Goal: Information Seeking & Learning: Check status

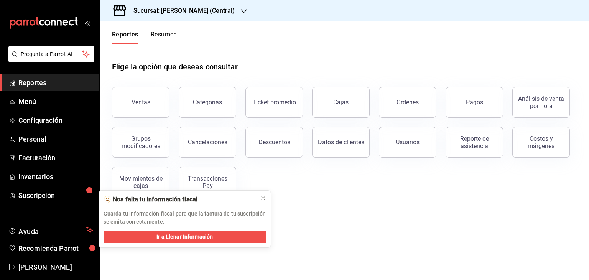
click at [241, 10] on icon "button" at bounding box center [244, 11] width 6 height 4
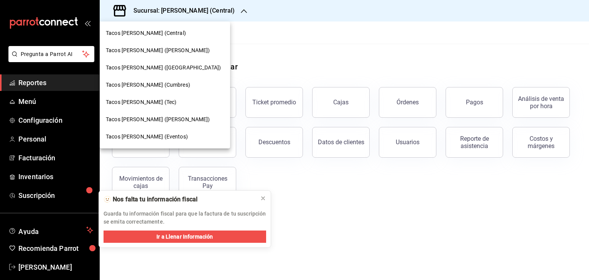
click at [145, 137] on span "Tacos [PERSON_NAME] (Eventos)" at bounding box center [147, 137] width 82 height 8
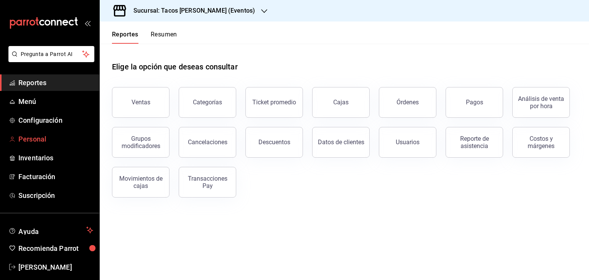
click at [32, 134] on span "Personal" at bounding box center [55, 139] width 75 height 10
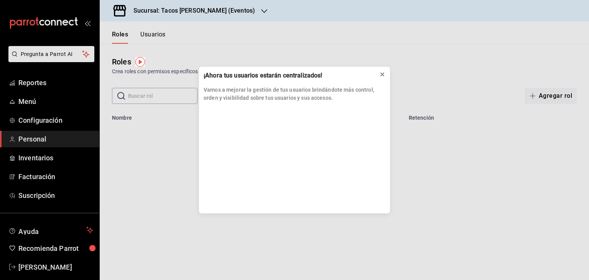
click at [383, 76] on icon at bounding box center [382, 74] width 6 height 6
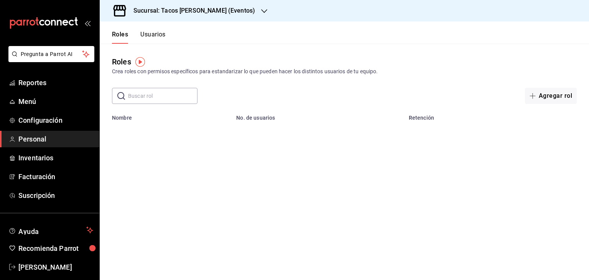
click at [150, 35] on button "Usuarios" at bounding box center [152, 37] width 25 height 13
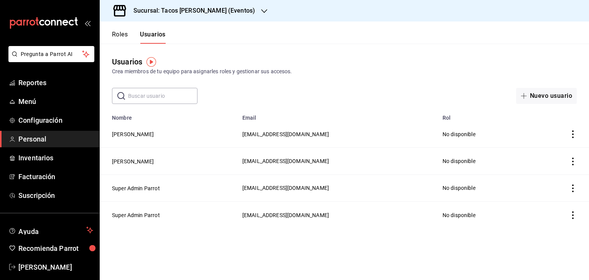
click at [139, 95] on input "text" at bounding box center [162, 95] width 69 height 15
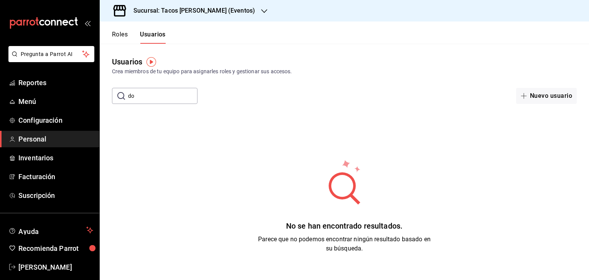
type input "d"
click at [534, 97] on button "Nuevo usuario" at bounding box center [546, 96] width 61 height 16
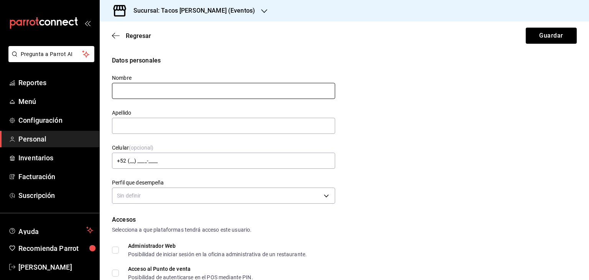
click at [161, 93] on input "text" at bounding box center [223, 91] width 223 height 16
type input "Eventos"
type input "[PERSON_NAME]"
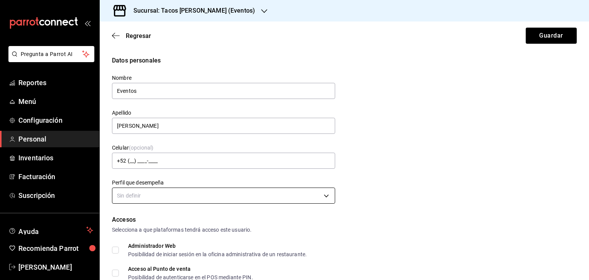
click at [173, 199] on body "Pregunta a Parrot AI Reportes Menú Configuración Personal Inventarios Facturaci…" at bounding box center [294, 140] width 589 height 280
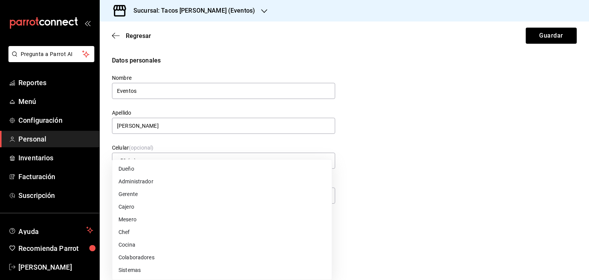
click at [165, 205] on li "Cajero" at bounding box center [221, 207] width 219 height 13
type input "CASHIER"
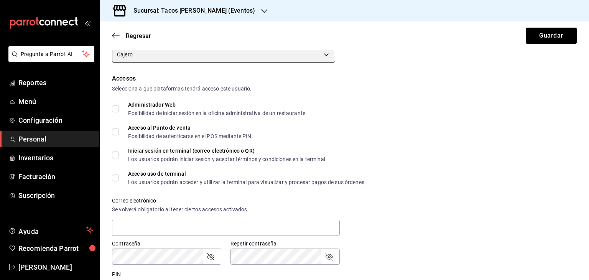
scroll to position [140, 0]
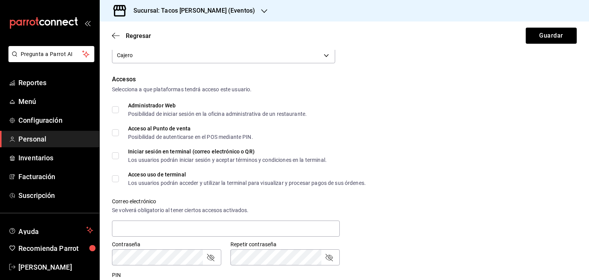
click at [113, 134] on input "Acceso al Punto de venta Posibilidad de autenticarse en el POS mediante PIN." at bounding box center [115, 132] width 7 height 7
checkbox input "true"
click at [114, 181] on input "Acceso uso de terminal Los usuarios podrán acceder y utilizar la terminal para …" at bounding box center [115, 178] width 7 height 7
checkbox input "true"
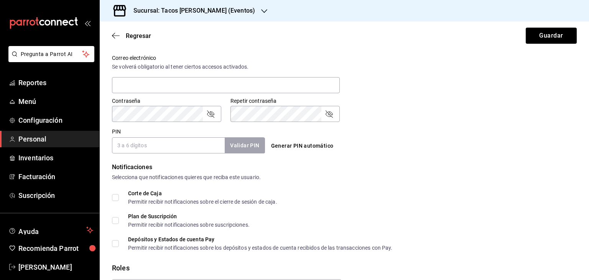
scroll to position [283, 0]
click at [177, 142] on input "PIN" at bounding box center [168, 146] width 113 height 16
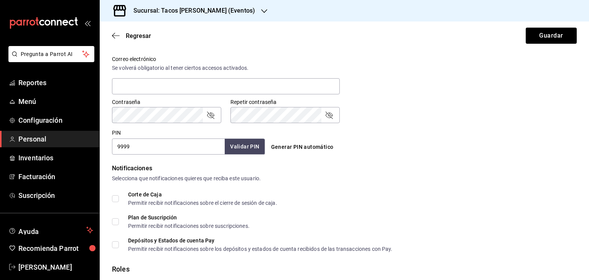
type input "9999"
click at [248, 142] on button "Validar PIN" at bounding box center [244, 146] width 41 height 16
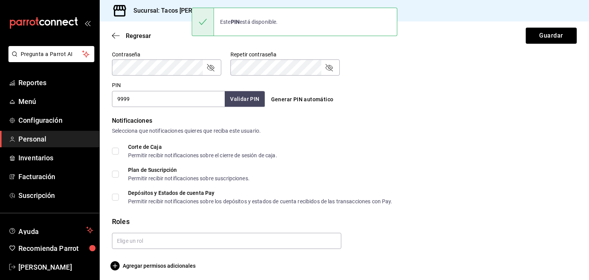
scroll to position [333, 0]
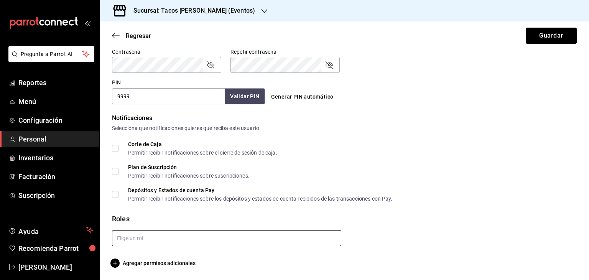
click at [133, 243] on input "text" at bounding box center [226, 238] width 229 height 16
drag, startPoint x: 138, startPoint y: 254, endPoint x: 141, endPoint y: 218, distance: 36.2
click at [140, 219] on body "Pregunta a Parrot AI Reportes Menú Configuración Personal Inventarios Facturaci…" at bounding box center [294, 140] width 589 height 280
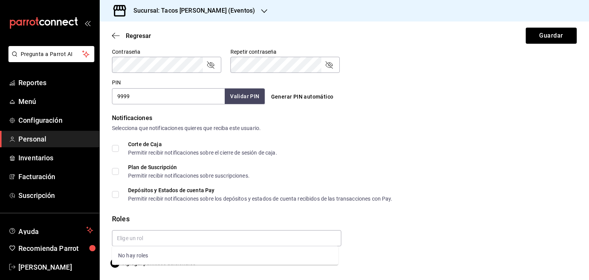
click at [540, 32] on button "Guardar" at bounding box center [551, 36] width 51 height 16
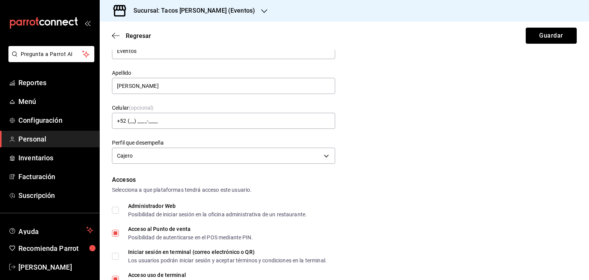
scroll to position [0, 0]
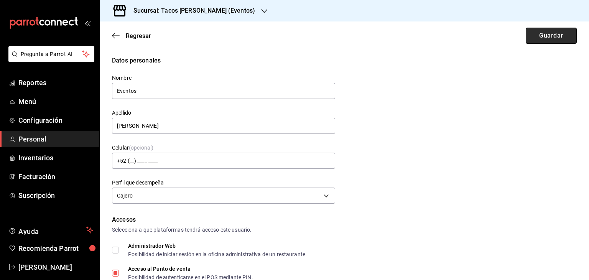
click at [542, 37] on button "Guardar" at bounding box center [551, 36] width 51 height 16
click at [542, 37] on div "Regresar Guardar" at bounding box center [344, 35] width 489 height 28
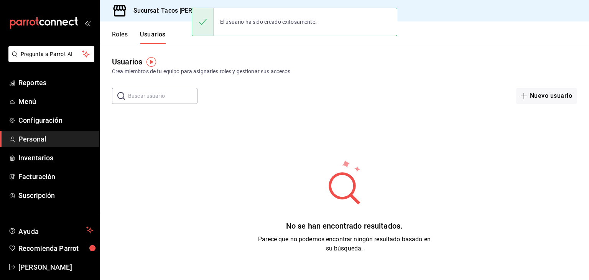
click at [121, 33] on button "Roles" at bounding box center [120, 37] width 16 height 13
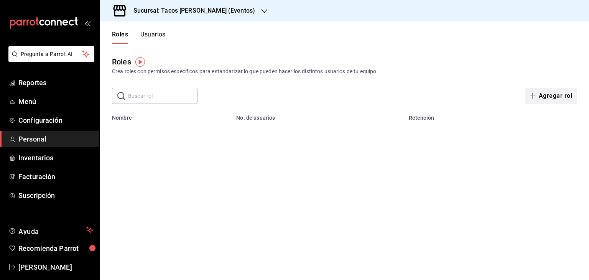
click at [560, 94] on button "Agregar rol" at bounding box center [551, 96] width 52 height 16
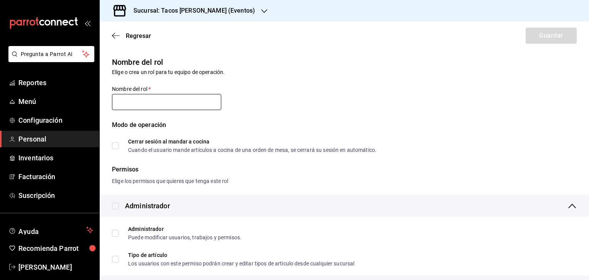
click at [193, 100] on input "text" at bounding box center [166, 102] width 109 height 16
type input "Cajeras"
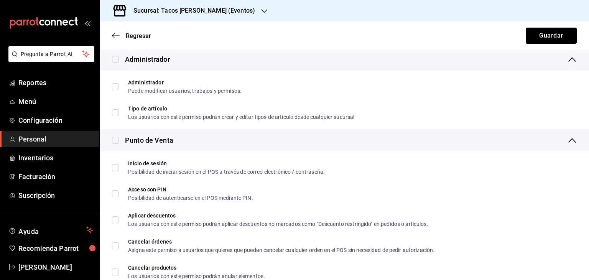
scroll to position [155, 0]
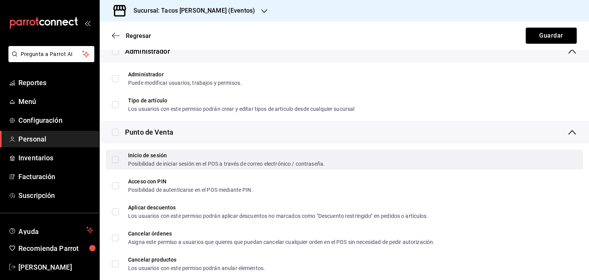
click at [116, 163] on input "Inicio de sesión Posibilidad de iniciar sesión en el POS a través de correo ele…" at bounding box center [115, 159] width 7 height 7
checkbox input "true"
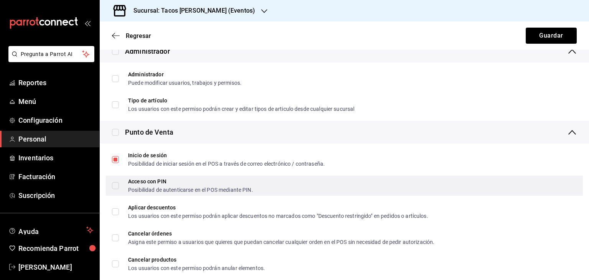
click at [115, 186] on input "Acceso con PIN Posibilidad de autenticarse en el POS mediante PIN." at bounding box center [115, 185] width 7 height 7
checkbox input "true"
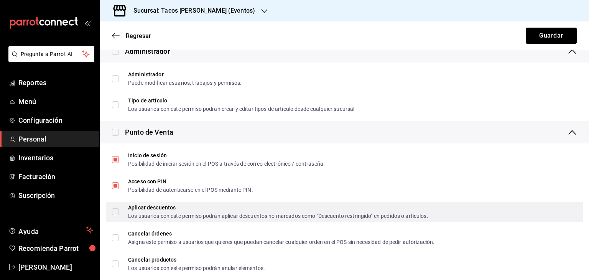
click at [118, 211] on input "Aplicar descuentos Los usuarios con este permiso podrán aplicar descuentos no m…" at bounding box center [115, 211] width 7 height 7
checkbox input "true"
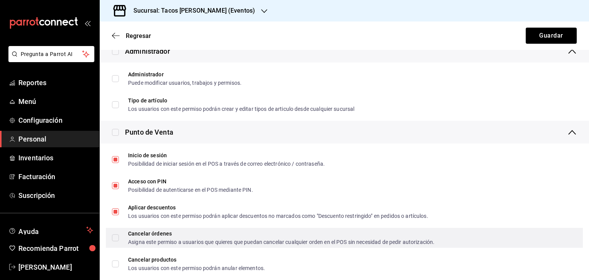
click at [117, 236] on input "Cancelar órdenes Asigna este permiso a usuarios que quieres que puedan cancelar…" at bounding box center [115, 237] width 7 height 7
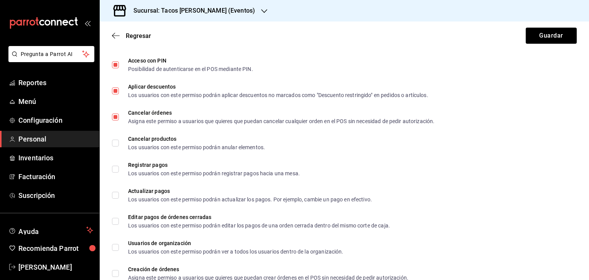
scroll to position [278, 0]
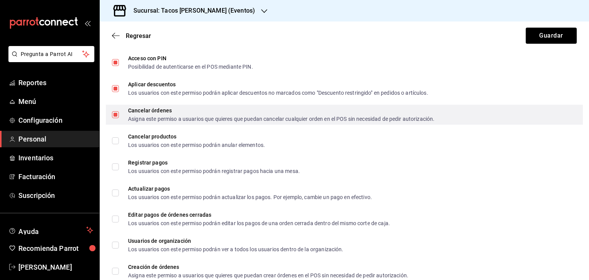
click at [114, 117] on input "Cancelar órdenes Asigna este permiso a usuarios que quieres que puedan cancelar…" at bounding box center [115, 114] width 7 height 7
checkbox input "false"
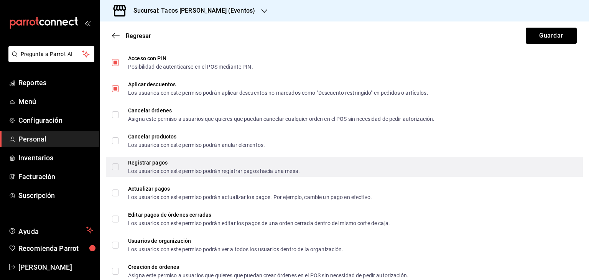
click at [114, 168] on input "Registrar pagos Los usuarios con este permiso podrán registrar pagos hacia una …" at bounding box center [115, 166] width 7 height 7
checkbox input "true"
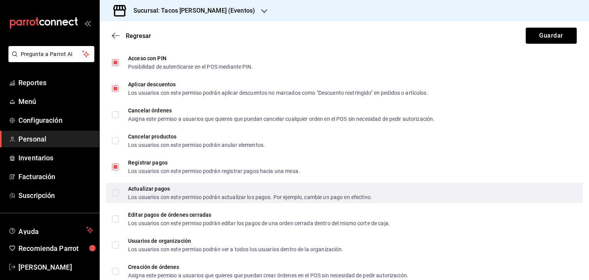
click at [114, 191] on input "Actualizar pagos Los usuarios con este permiso podrán actualizar los pagos. Por…" at bounding box center [115, 192] width 7 height 7
checkbox input "false"
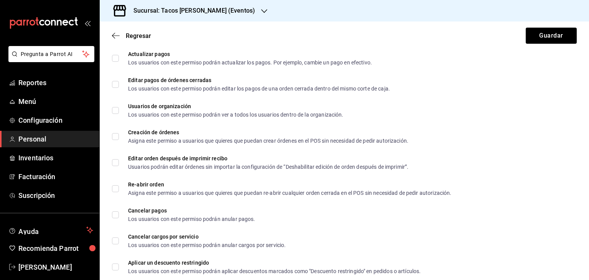
scroll to position [416, 0]
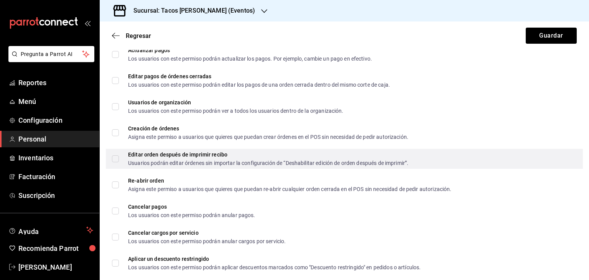
drag, startPoint x: 114, startPoint y: 132, endPoint x: 120, endPoint y: 158, distance: 26.7
click at [115, 133] on input "Creación de órdenes Asigna este permiso a usuarios que quieres que puedan crear…" at bounding box center [115, 132] width 7 height 7
checkbox input "true"
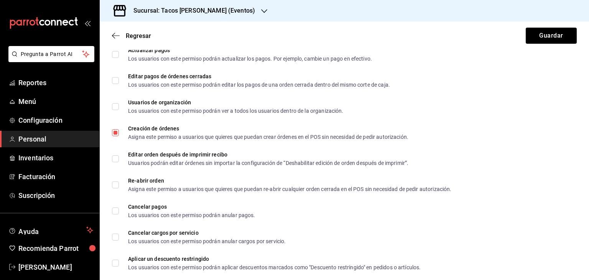
drag, startPoint x: 116, startPoint y: 157, endPoint x: 115, endPoint y: 173, distance: 16.9
click at [116, 157] on input "Editar orden después de imprimir recibo Usuarios podrán editar órdenes sin impo…" at bounding box center [115, 158] width 7 height 7
checkbox input "true"
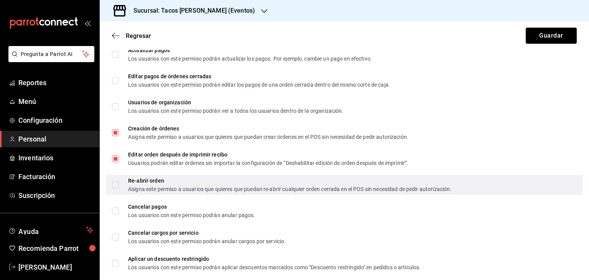
click at [114, 183] on input "Re-abrir orden Asigna este permiso a usuarios que quieres que puedan re-abrir c…" at bounding box center [115, 184] width 7 height 7
checkbox input "true"
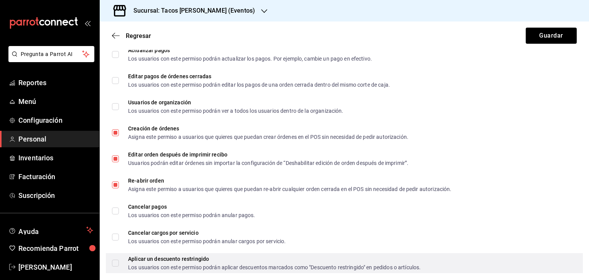
click at [118, 260] on input "Aplicar un descuento restringido Los usuarios con este permiso podrán aplicar d…" at bounding box center [115, 263] width 7 height 7
checkbox input "true"
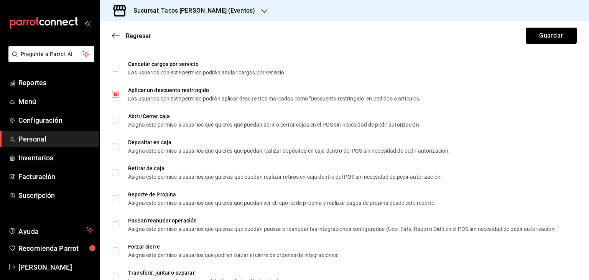
scroll to position [587, 0]
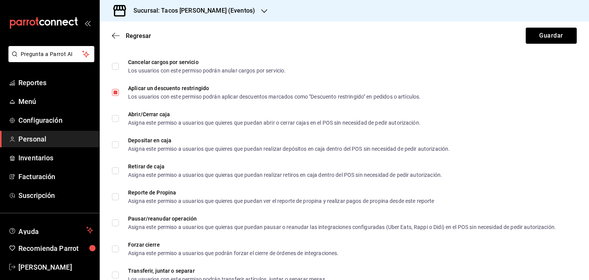
drag, startPoint x: 114, startPoint y: 119, endPoint x: 115, endPoint y: 134, distance: 15.4
click at [114, 119] on input "Abrir/Cerrar caja Asigna este permiso a usuarios que quieres que puedan abrir o…" at bounding box center [115, 118] width 7 height 7
checkbox input "true"
drag, startPoint x: 115, startPoint y: 140, endPoint x: 114, endPoint y: 156, distance: 16.2
click at [115, 140] on label "Depositar en caja Asigna este permiso a usuarios que quieres que puedan realiza…" at bounding box center [281, 145] width 338 height 14
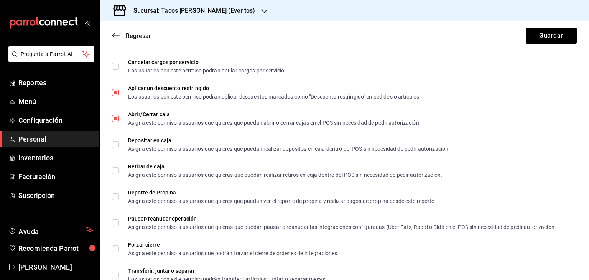
click at [115, 141] on input "Depositar en caja Asigna este permiso a usuarios que quieres que puedan realiza…" at bounding box center [115, 144] width 7 height 7
checkbox input "false"
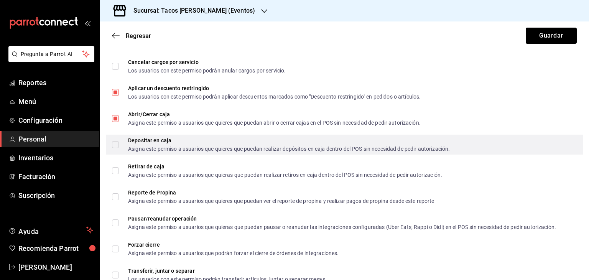
drag, startPoint x: 114, startPoint y: 169, endPoint x: 114, endPoint y: 148, distance: 21.5
click at [114, 169] on input "Retirar de caja Asigna este permiso a usuarios que quieras que puedan realizar …" at bounding box center [115, 170] width 7 height 7
checkbox input "true"
click at [115, 145] on input "Depositar en caja Asigna este permiso a usuarios que quieres que puedan realiza…" at bounding box center [115, 144] width 7 height 7
checkbox input "true"
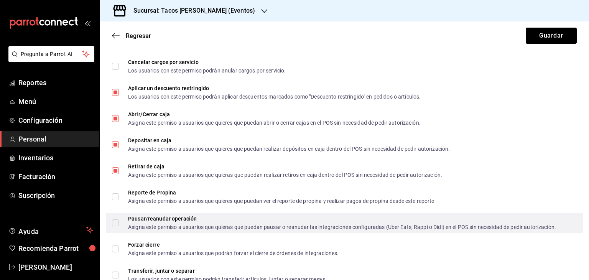
click at [115, 221] on input "Pausar/reanudar operación Asigna este permiso a usuarios que quieras que puedan…" at bounding box center [115, 222] width 7 height 7
checkbox input "true"
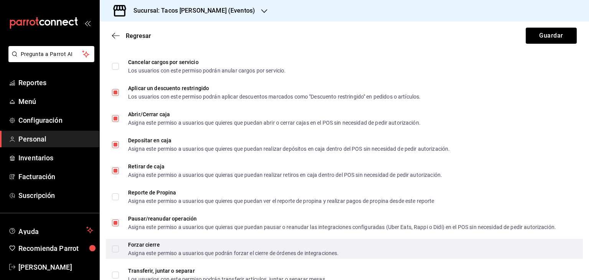
click at [116, 252] on label "Forzar cierre Asigna este permiso a usuarios que podrán forzar el cierre de órd…" at bounding box center [225, 249] width 227 height 14
click at [116, 252] on input "Forzar cierre Asigna este permiso a usuarios que podrán forzar el cierre de órd…" at bounding box center [115, 248] width 7 height 7
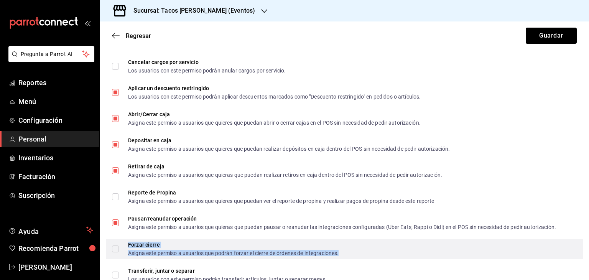
click at [203, 247] on div "Forzar cierre Asigna este permiso a usuarios que podrán forzar el cierre de órd…" at bounding box center [233, 249] width 211 height 14
checkbox input "true"
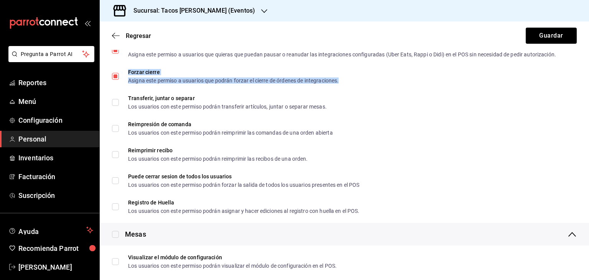
scroll to position [778, 0]
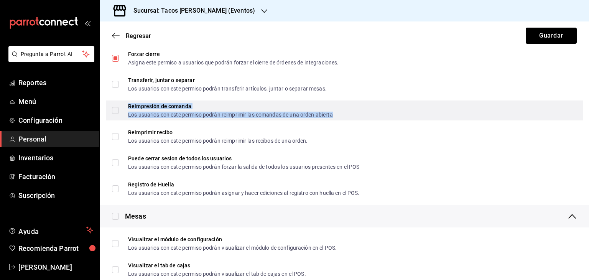
click at [150, 112] on div "Los usuarios con este permiso podrán reimprimir las comandas de una orden abier…" at bounding box center [230, 114] width 205 height 5
checkbox input "true"
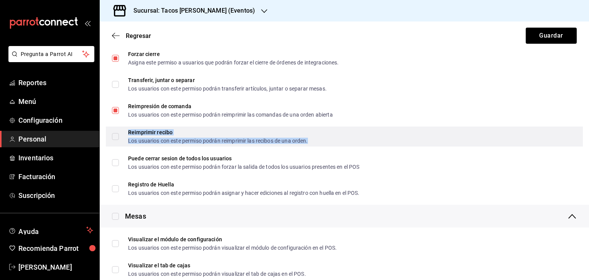
click at [140, 135] on div "Reimprimir recibo Los usuarios con este permiso podrán reimprimir las recibos d…" at bounding box center [218, 137] width 180 height 14
checkbox input "true"
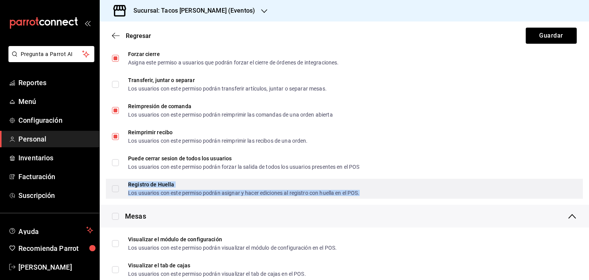
click at [129, 183] on div "Registro de Huella" at bounding box center [244, 184] width 232 height 5
checkbox input "true"
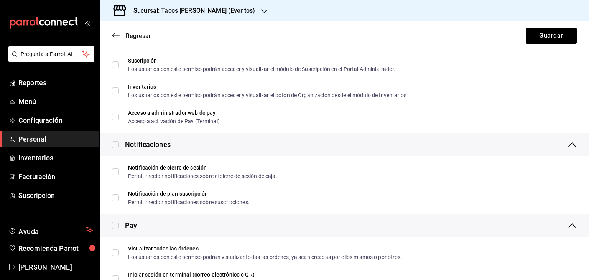
scroll to position [1325, 0]
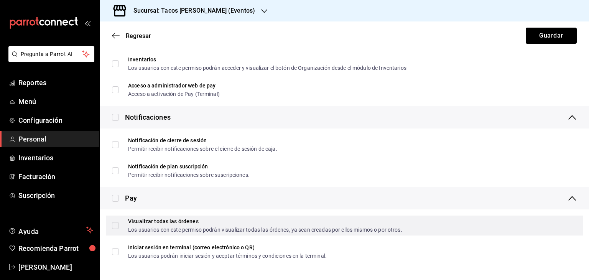
click at [118, 226] on input "Visualizar todas las órdenes Los usuarios con este permiso podrán visualizar to…" at bounding box center [115, 225] width 7 height 7
checkbox input "true"
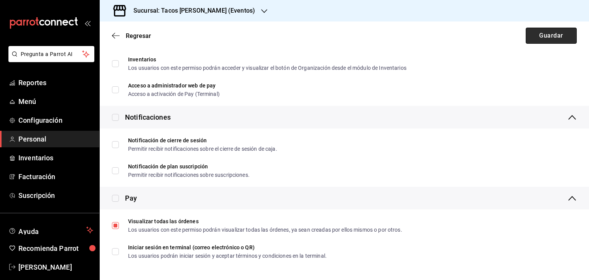
click at [548, 37] on button "Guardar" at bounding box center [551, 36] width 51 height 16
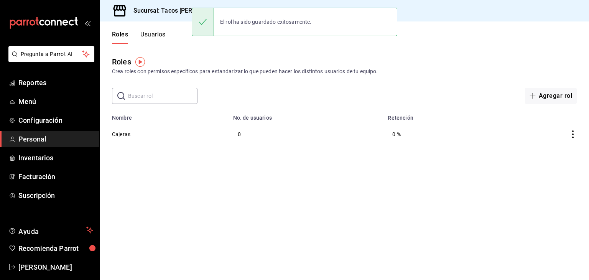
click at [154, 36] on button "Usuarios" at bounding box center [152, 37] width 25 height 13
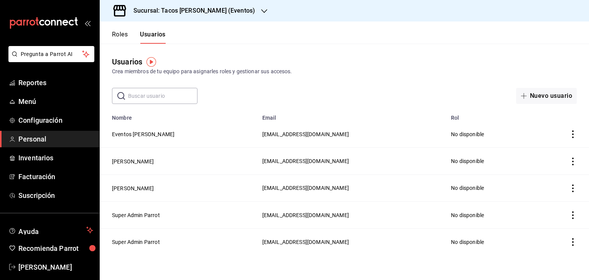
click at [572, 135] on icon "actions" at bounding box center [573, 134] width 8 height 8
click at [142, 132] on div at bounding box center [294, 140] width 589 height 280
click at [142, 136] on button "Eventos [PERSON_NAME]" at bounding box center [143, 134] width 63 height 8
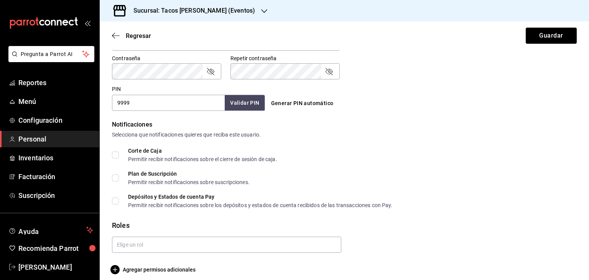
scroll to position [333, 0]
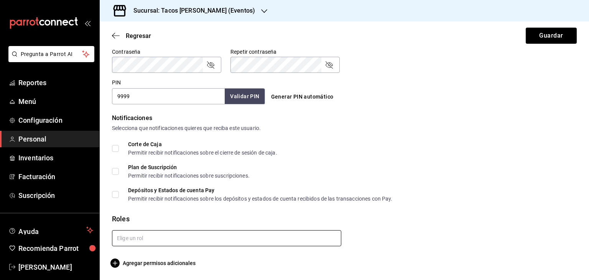
click at [219, 234] on input "text" at bounding box center [226, 238] width 229 height 16
click at [192, 252] on li "Cajeras" at bounding box center [225, 255] width 226 height 13
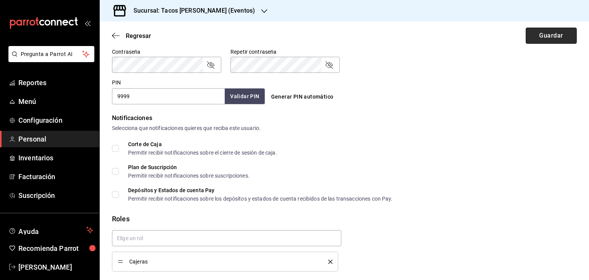
click at [549, 37] on button "Guardar" at bounding box center [551, 36] width 51 height 16
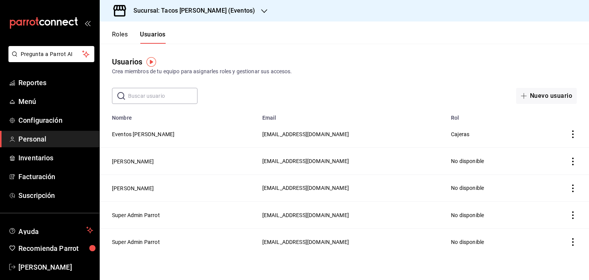
click at [132, 138] on td "Eventos [PERSON_NAME]" at bounding box center [179, 134] width 158 height 27
click at [133, 134] on button "Eventos [PERSON_NAME]" at bounding box center [143, 134] width 63 height 8
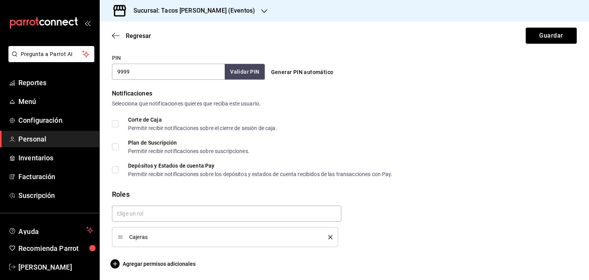
scroll to position [358, 0]
click at [115, 34] on icon "button" at bounding box center [116, 35] width 8 height 7
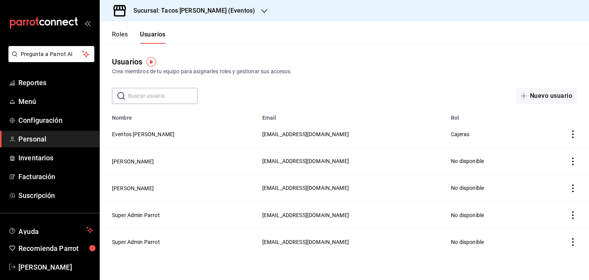
click at [117, 33] on button "Roles" at bounding box center [120, 37] width 16 height 13
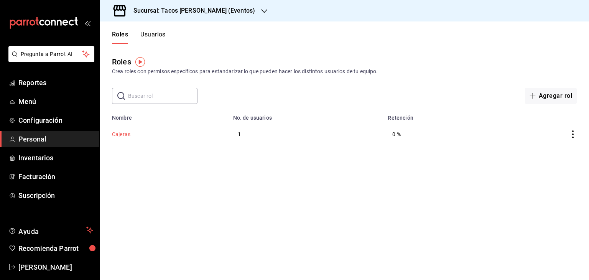
click at [120, 135] on button "Cajeras" at bounding box center [121, 134] width 18 height 8
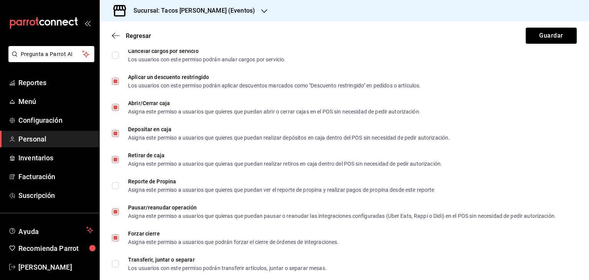
scroll to position [664, 0]
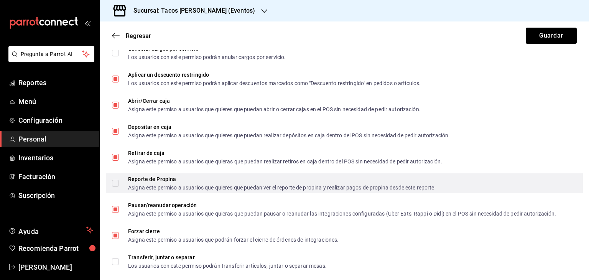
click at [115, 183] on input "Reporte de Propina Asigna este permiso a usuarios que quieres que puedan ver el…" at bounding box center [115, 183] width 7 height 7
checkbox input "true"
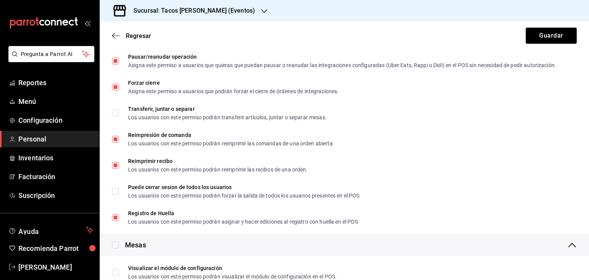
scroll to position [0, 0]
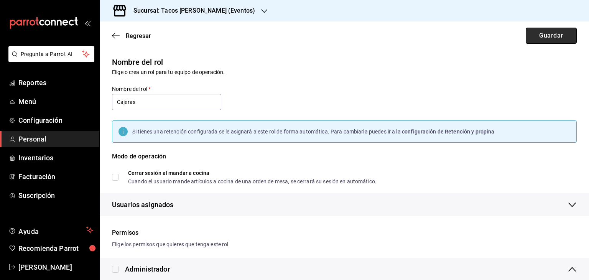
click at [559, 35] on button "Guardar" at bounding box center [551, 36] width 51 height 16
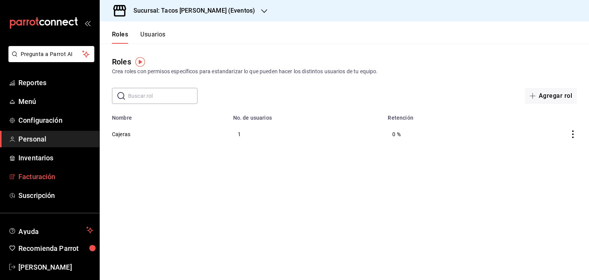
click at [37, 176] on span "Facturación" at bounding box center [55, 176] width 75 height 10
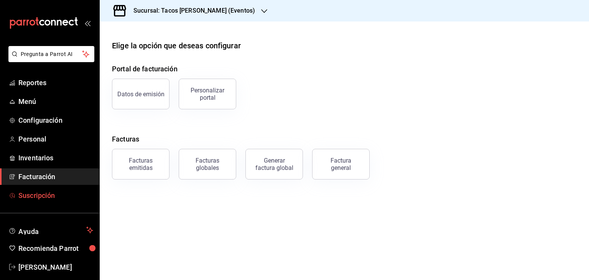
click at [34, 197] on span "Suscripción" at bounding box center [55, 195] width 75 height 10
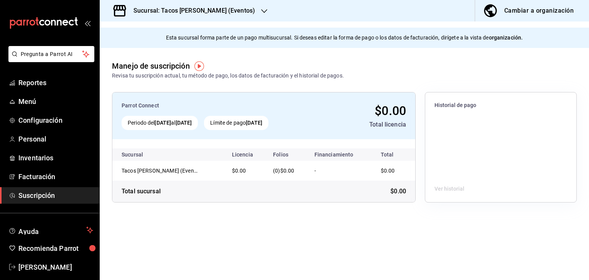
click at [261, 13] on icon "button" at bounding box center [264, 11] width 6 height 6
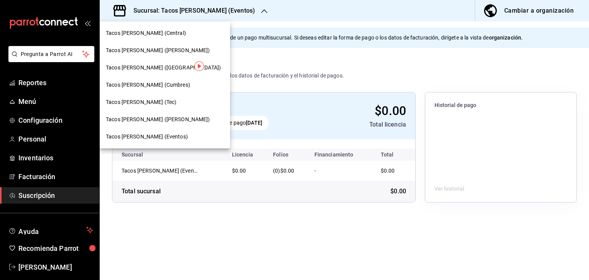
click at [171, 30] on div "Tacos [PERSON_NAME] (Central)" at bounding box center [165, 33] width 118 height 8
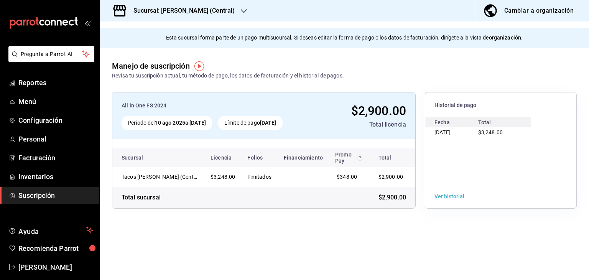
click at [244, 11] on icon "button" at bounding box center [244, 11] width 6 height 6
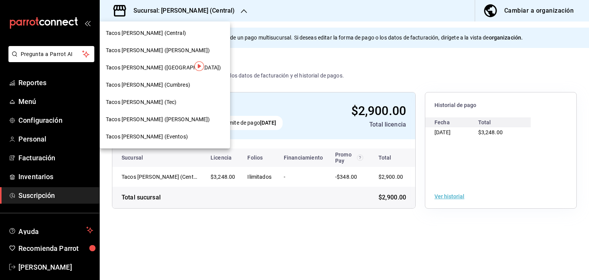
click at [155, 51] on span "Tacos [PERSON_NAME] ([PERSON_NAME])" at bounding box center [158, 50] width 104 height 8
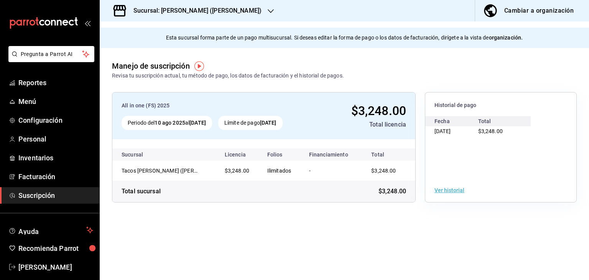
click at [268, 12] on icon "button" at bounding box center [271, 11] width 6 height 6
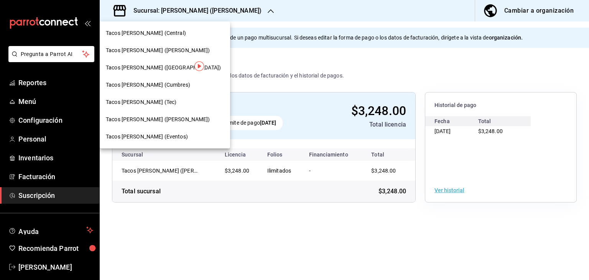
click at [153, 68] on span "Tacos [PERSON_NAME] ([GEOGRAPHIC_DATA])" at bounding box center [163, 68] width 115 height 8
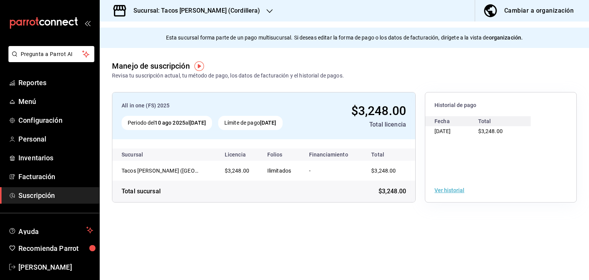
click at [267, 8] on div at bounding box center [270, 11] width 6 height 8
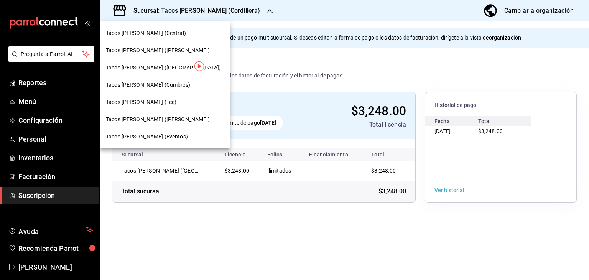
click at [161, 84] on span "Tacos [PERSON_NAME] (Cumbres)" at bounding box center [148, 85] width 84 height 8
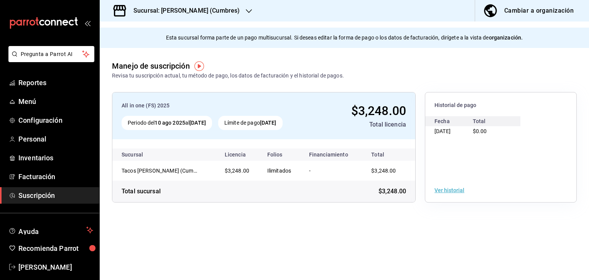
click at [249, 11] on icon "button" at bounding box center [249, 11] width 6 height 4
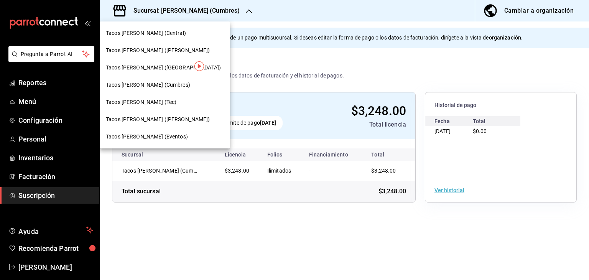
click at [157, 102] on span "Tacos [PERSON_NAME] (Tec)" at bounding box center [141, 102] width 71 height 8
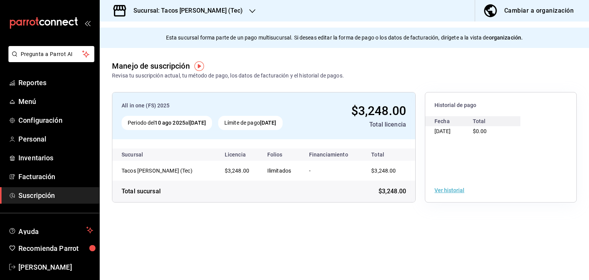
click at [249, 11] on icon "button" at bounding box center [252, 11] width 6 height 6
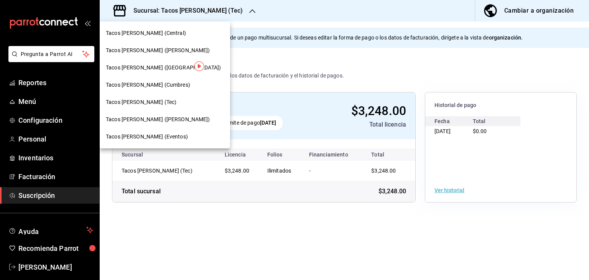
click at [159, 120] on span "Tacos [PERSON_NAME] ([PERSON_NAME])" at bounding box center [158, 119] width 104 height 8
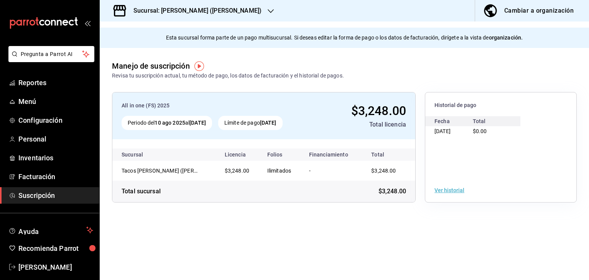
click at [268, 11] on icon "button" at bounding box center [271, 11] width 6 height 4
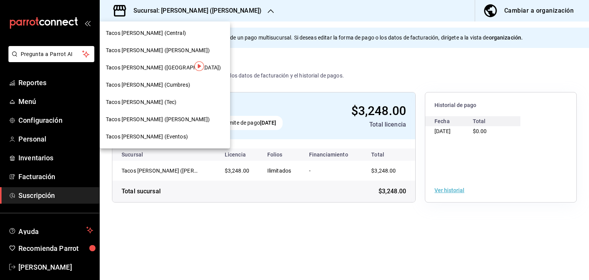
click at [175, 30] on div "Tacos [PERSON_NAME] (Central)" at bounding box center [165, 33] width 118 height 8
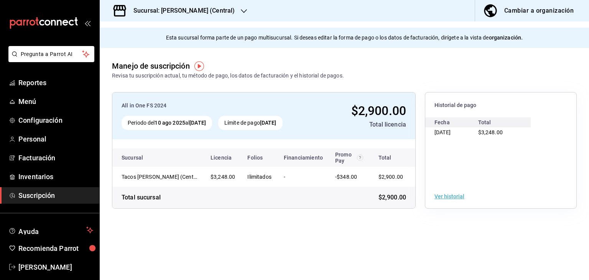
click at [242, 10] on icon "button" at bounding box center [244, 11] width 6 height 6
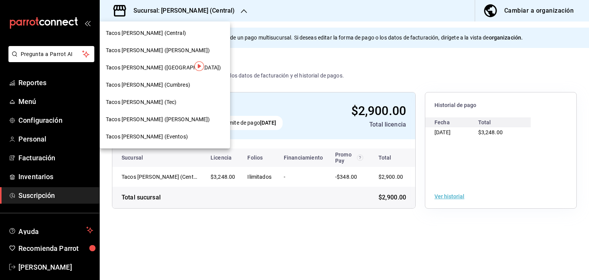
click at [159, 47] on span "Tacos [PERSON_NAME] ([PERSON_NAME])" at bounding box center [158, 50] width 104 height 8
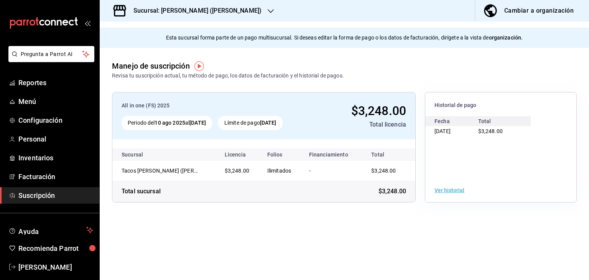
click at [268, 8] on icon "button" at bounding box center [271, 11] width 6 height 6
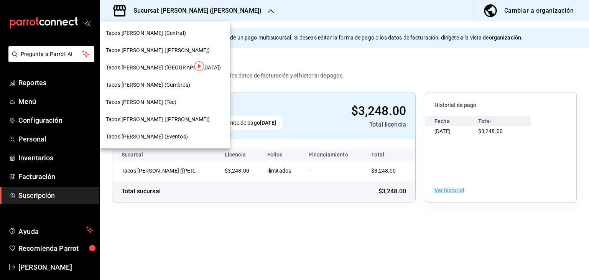
click at [184, 30] on div "Tacos [PERSON_NAME] (Central)" at bounding box center [165, 33] width 118 height 8
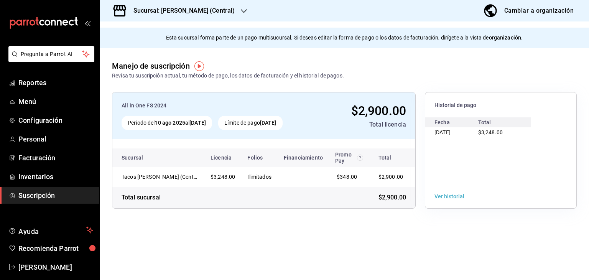
click at [302, 76] on div "Revisa tu suscripción actual, tu método de pago, los datos de facturación y el …" at bounding box center [228, 76] width 232 height 8
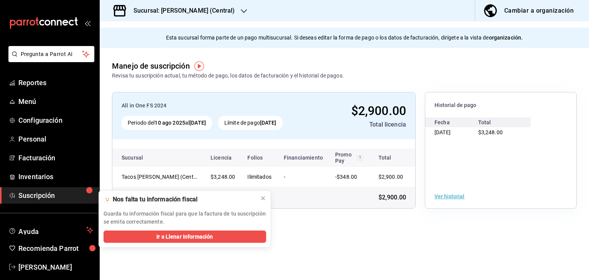
click at [242, 8] on icon "button" at bounding box center [244, 11] width 6 height 6
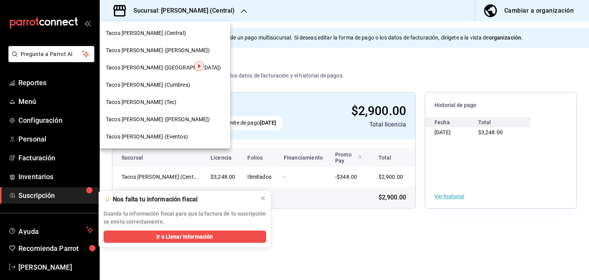
click at [269, 47] on div at bounding box center [294, 140] width 589 height 280
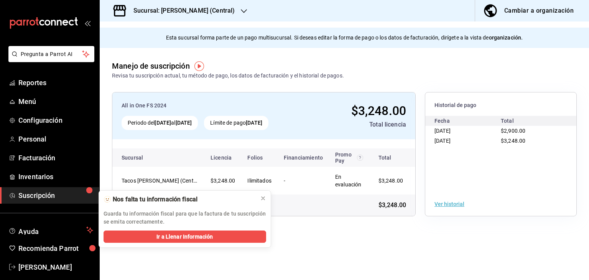
click at [243, 11] on icon "button" at bounding box center [244, 11] width 6 height 6
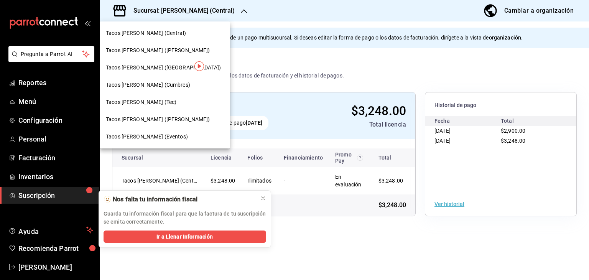
click at [152, 135] on span "Tacos [PERSON_NAME] (Eventos)" at bounding box center [147, 137] width 82 height 8
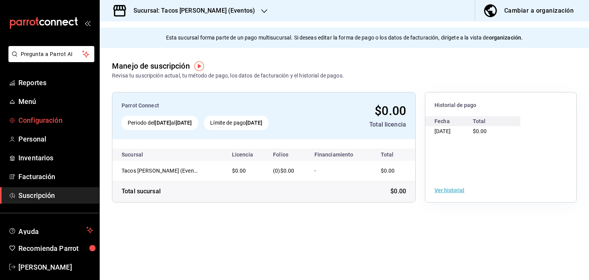
click at [40, 117] on span "Configuración" at bounding box center [55, 120] width 75 height 10
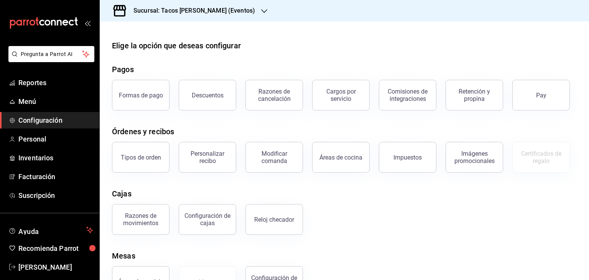
click at [398, 201] on div "Razones de movimientos Configuración de cajas Reloj checador" at bounding box center [340, 215] width 474 height 40
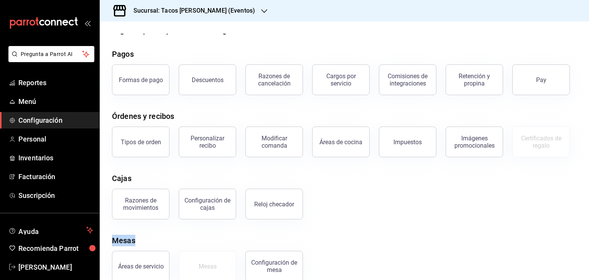
scroll to position [29, 0]
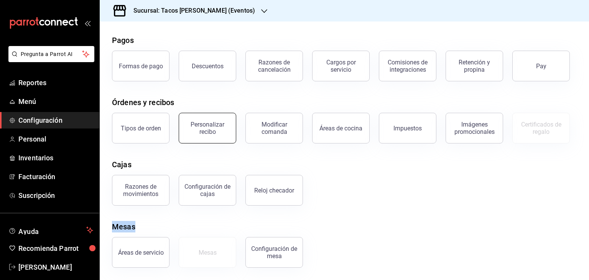
click at [210, 130] on div "Personalizar recibo" at bounding box center [208, 128] width 48 height 15
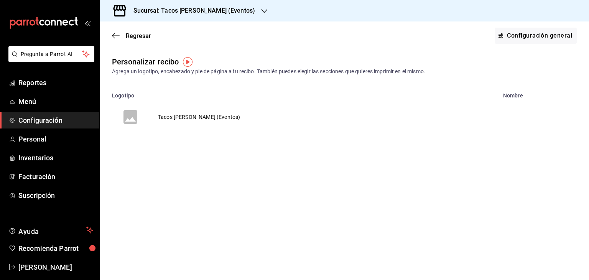
click at [183, 114] on td "Tacos [PERSON_NAME] (Eventos)" at bounding box center [199, 117] width 100 height 37
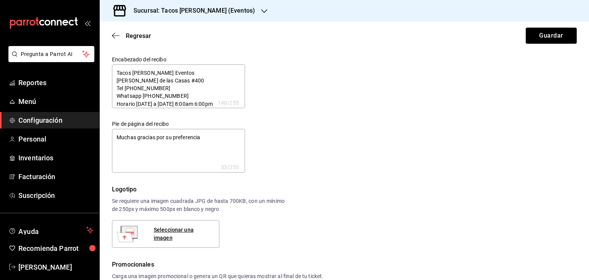
type textarea "x"
click at [179, 232] on div "Seleccionar una imagen" at bounding box center [183, 234] width 59 height 16
type textarea "x"
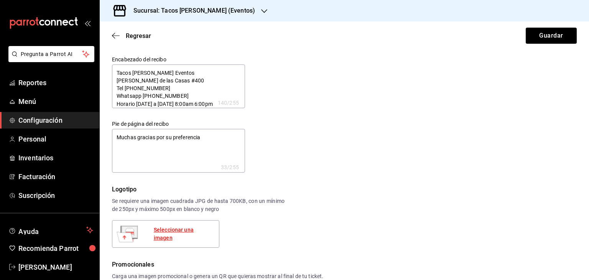
type textarea "x"
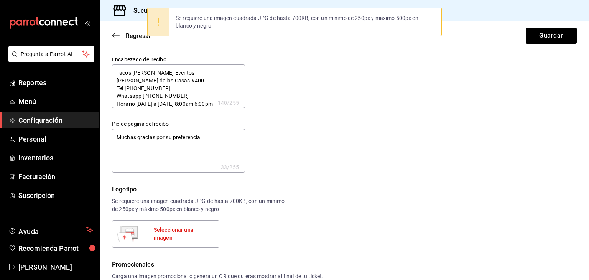
click at [175, 234] on div "Seleccionar una imagen" at bounding box center [183, 234] width 59 height 16
type textarea "x"
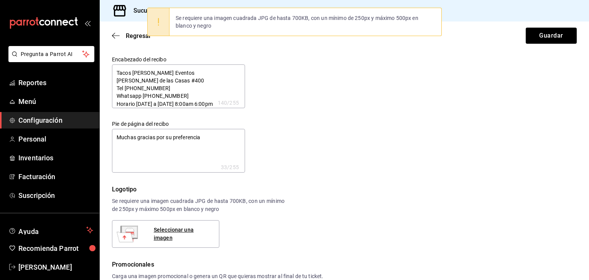
click at [353, 72] on div "Encabezado del recibo Tacos Don Pedro Eventos Fray Bartolome de las Casas #400 …" at bounding box center [340, 110] width 474 height 126
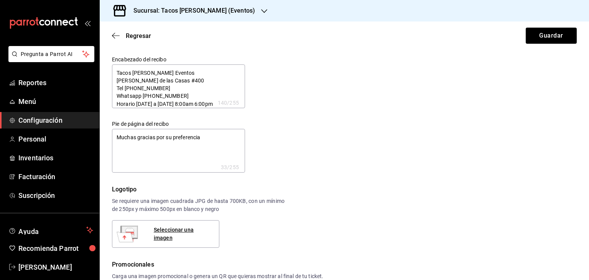
click at [241, 8] on div "Sucursal: Tacos [PERSON_NAME] (Eventos)" at bounding box center [188, 10] width 165 height 21
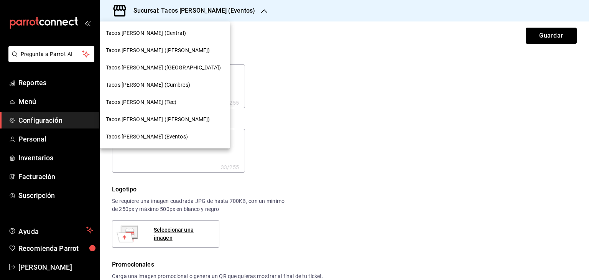
click at [151, 54] on span "Tacos [PERSON_NAME] ([PERSON_NAME])" at bounding box center [158, 50] width 104 height 8
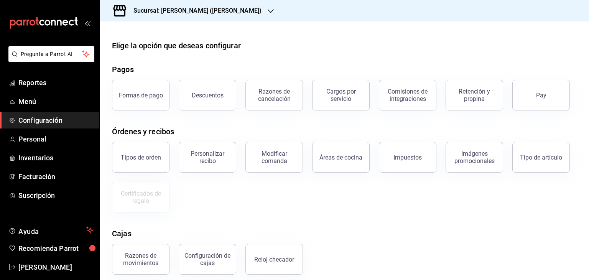
click at [41, 123] on span "Configuración" at bounding box center [55, 120] width 75 height 10
click at [215, 166] on button "Personalizar recibo" at bounding box center [208, 157] width 58 height 31
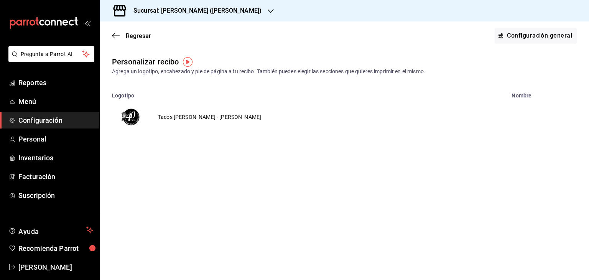
click at [131, 117] on img "voidReasonsTable" at bounding box center [130, 117] width 18 height 18
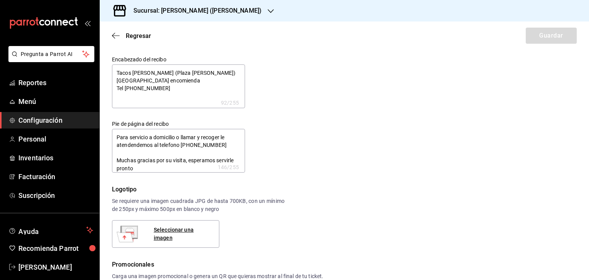
type textarea "x"
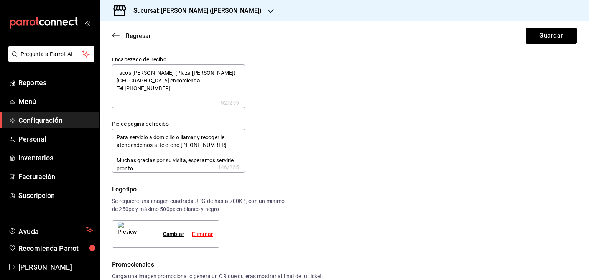
type textarea "x"
click at [122, 238] on img at bounding box center [127, 234] width 19 height 25
click at [249, 6] on div "Sucursal: [PERSON_NAME] ([PERSON_NAME])" at bounding box center [191, 10] width 171 height 21
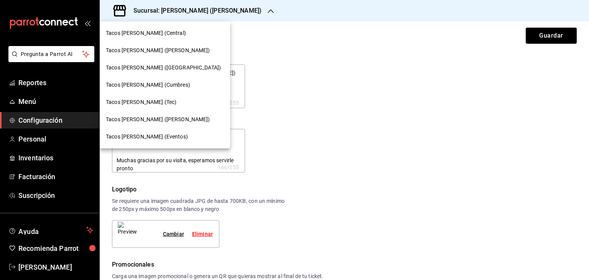
click at [162, 135] on span "Tacos [PERSON_NAME] (Eventos)" at bounding box center [147, 137] width 82 height 8
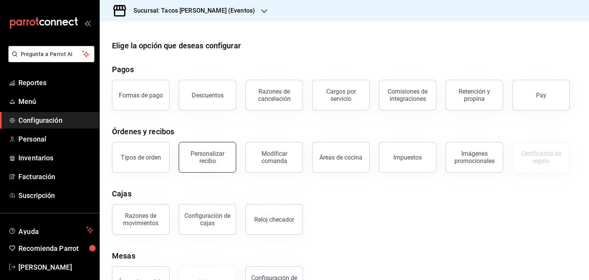
click at [217, 163] on div "Personalizar recibo" at bounding box center [208, 157] width 48 height 15
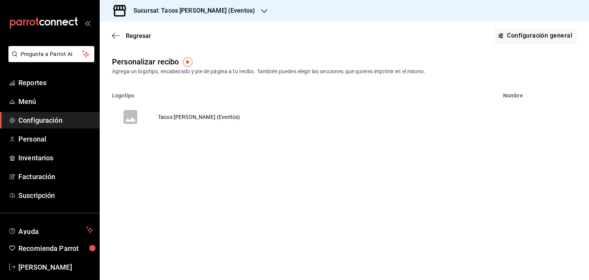
click at [168, 115] on td "Tacos [PERSON_NAME] (Eventos)" at bounding box center [199, 117] width 100 height 37
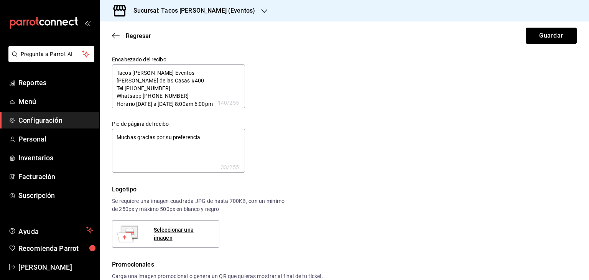
type textarea "x"
click at [171, 234] on div "Seleccionar una imagen" at bounding box center [183, 234] width 59 height 16
type textarea "x"
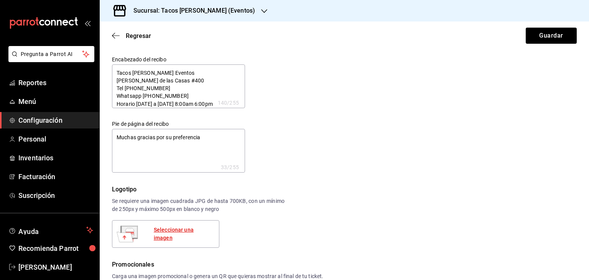
type textarea "x"
click at [555, 39] on button "Guardar" at bounding box center [551, 36] width 51 height 16
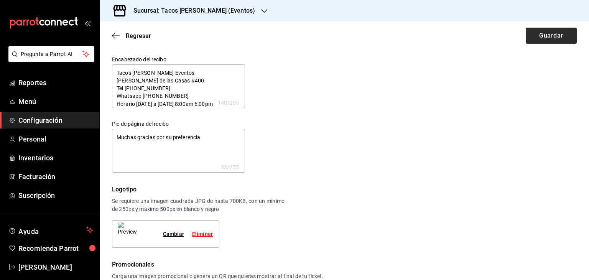
type textarea "x"
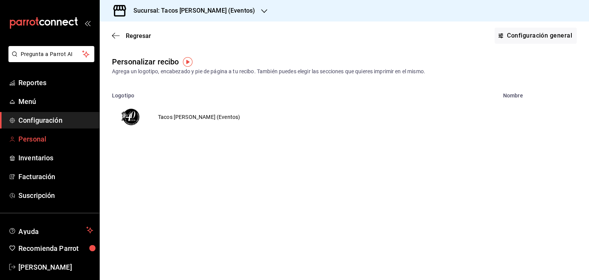
click at [34, 138] on span "Personal" at bounding box center [55, 139] width 75 height 10
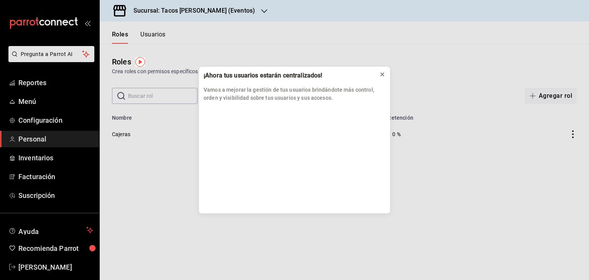
click at [383, 71] on icon at bounding box center [382, 74] width 6 height 6
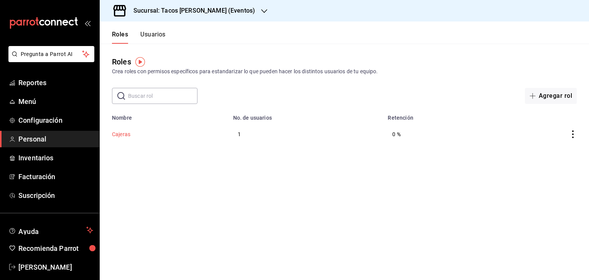
click at [122, 137] on button "Cajeras" at bounding box center [121, 134] width 18 height 8
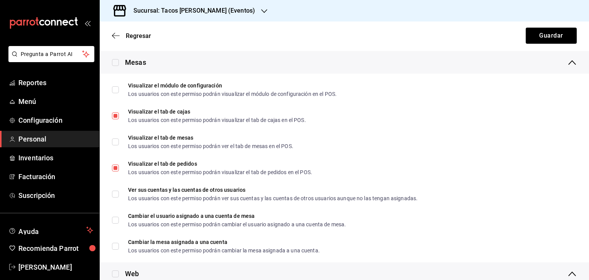
scroll to position [993, 0]
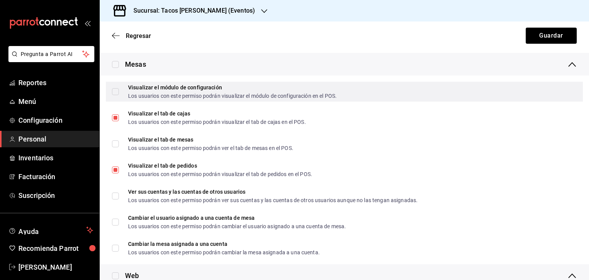
click at [112, 91] on div "Visualizar el módulo de configuración Los usuarios con este permiso podrán visu…" at bounding box center [344, 92] width 477 height 20
checkbox input "true"
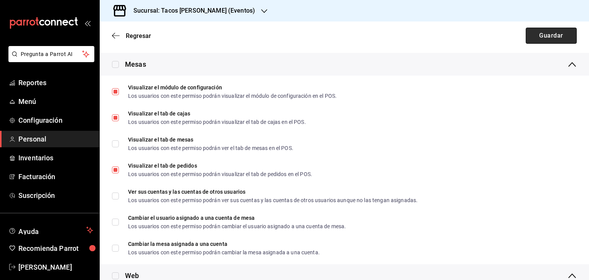
click at [561, 39] on button "Guardar" at bounding box center [551, 36] width 51 height 16
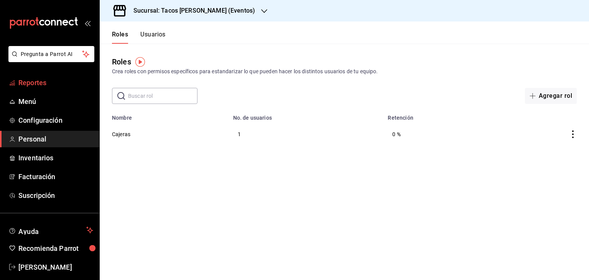
click at [34, 86] on span "Reportes" at bounding box center [55, 82] width 75 height 10
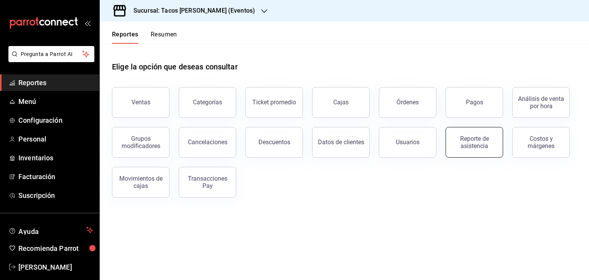
click at [477, 141] on div "Reporte de asistencia" at bounding box center [475, 142] width 48 height 15
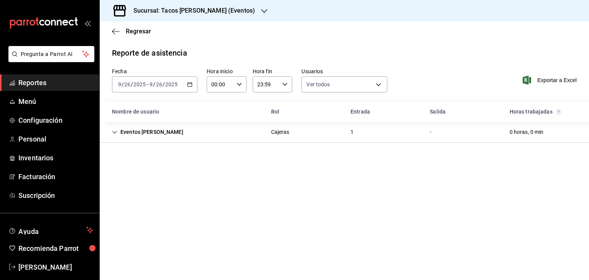
click at [190, 85] on icon "button" at bounding box center [189, 84] width 5 height 5
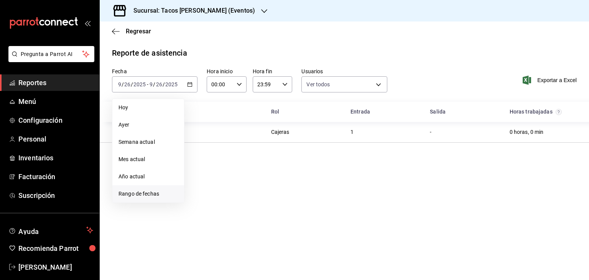
click at [143, 189] on li "Rango de fechas" at bounding box center [148, 193] width 72 height 17
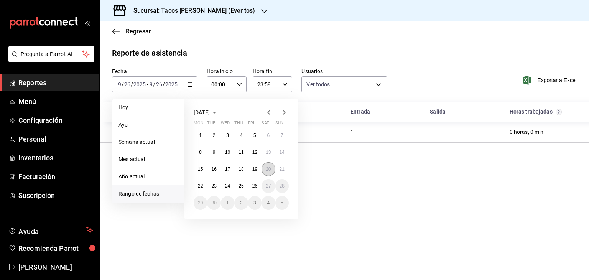
click at [269, 170] on abbr "20" at bounding box center [268, 168] width 5 height 5
click at [253, 191] on button "26" at bounding box center [254, 186] width 13 height 14
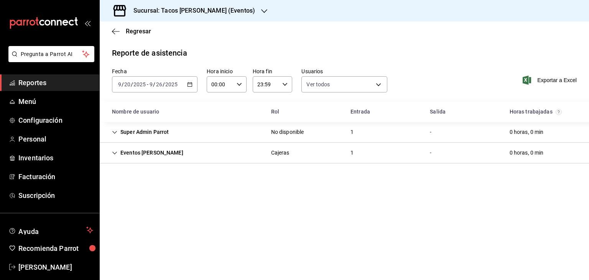
click at [261, 11] on icon "button" at bounding box center [264, 11] width 6 height 4
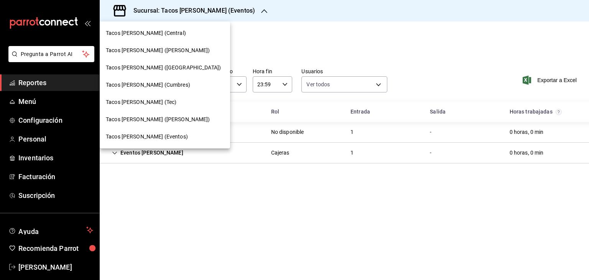
click at [177, 33] on div "Tacos [PERSON_NAME] (Central)" at bounding box center [165, 33] width 118 height 8
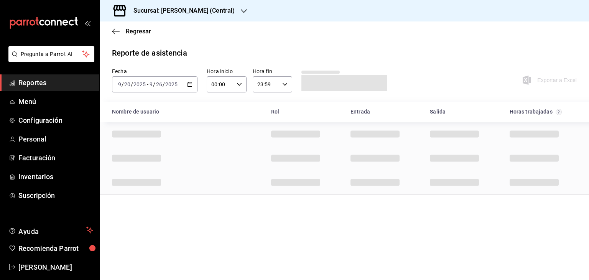
click at [309, 100] on div "Fecha 2025-09-20 9 / 20 / 2025 - 2025-09-26 9 / 26 / 2025 Hora inicio 00:00 Hor…" at bounding box center [344, 85] width 489 height 34
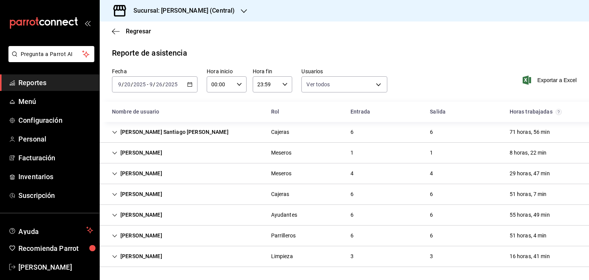
click at [243, 11] on icon "button" at bounding box center [244, 11] width 6 height 6
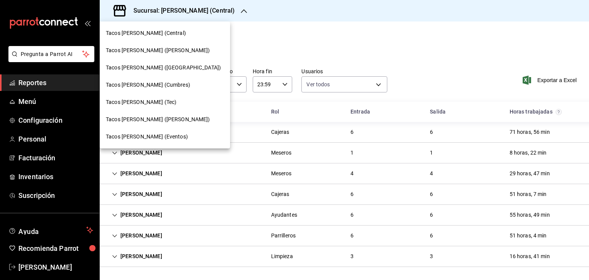
click at [165, 51] on span "Tacos [PERSON_NAME] ([PERSON_NAME])" at bounding box center [158, 50] width 104 height 8
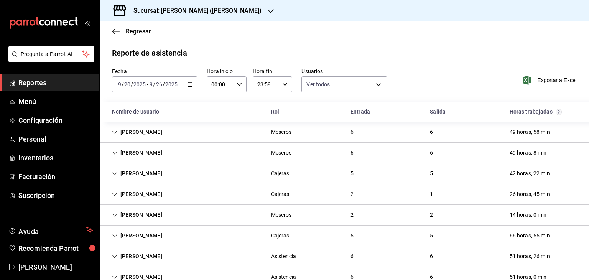
click at [414, 67] on div "Reporte de asistencia Fecha 2025-09-20 9 / 20 / 2025 - 2025-09-26 9 / 26 / 2025…" at bounding box center [344, 208] width 489 height 323
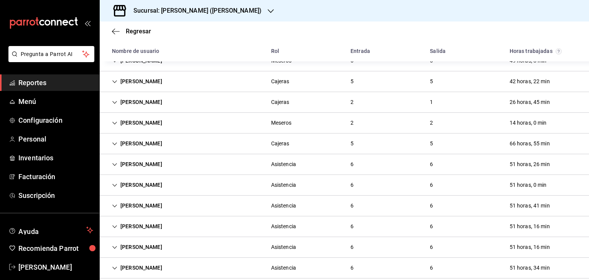
scroll to position [102, 0]
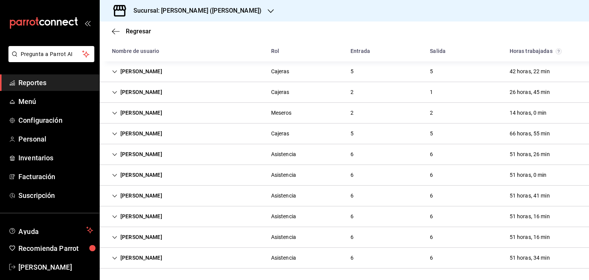
click at [168, 134] on div "Eduardo Yosef Ramirez Muñoz" at bounding box center [137, 134] width 63 height 14
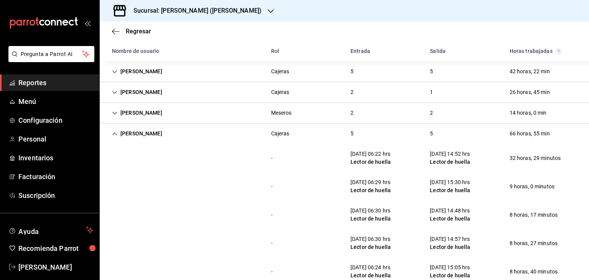
click at [319, 171] on div "- 20/09/25 06:22 hrs Lector de huella 21/09/25 14:52 hrs Lector de huella 32 ho…" at bounding box center [344, 158] width 489 height 28
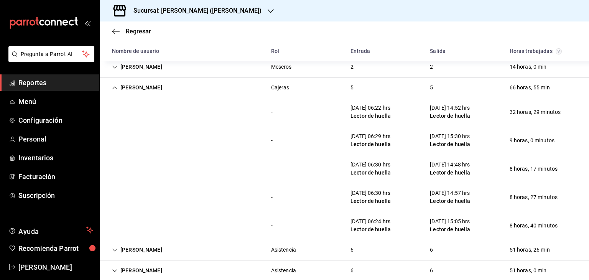
scroll to position [133, 0]
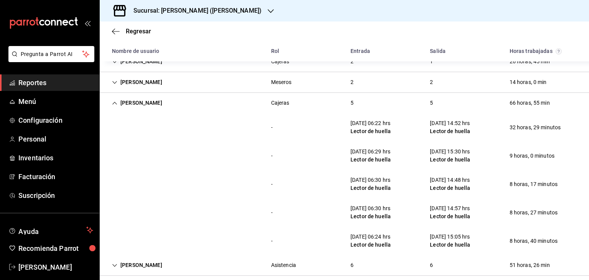
click at [314, 160] on div "- 22/09/25 06:29 hrs Lector de huella 22/09/25 15:30 hrs Lector de huella 9 hor…" at bounding box center [344, 156] width 489 height 28
click at [268, 12] on icon "button" at bounding box center [271, 11] width 6 height 6
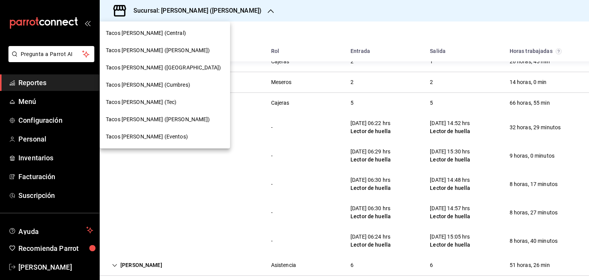
click at [160, 65] on span "Tacos [PERSON_NAME] ([GEOGRAPHIC_DATA])" at bounding box center [163, 68] width 115 height 8
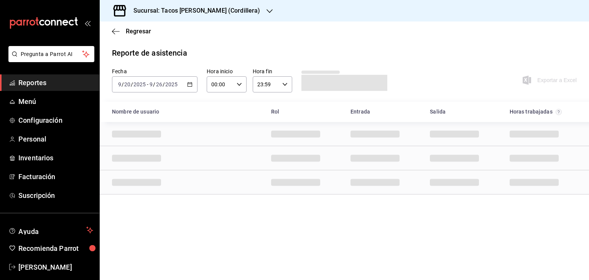
click at [221, 116] on div "Nombre de usuario" at bounding box center [185, 112] width 159 height 14
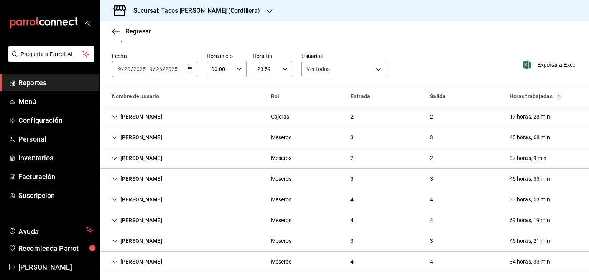
scroll to position [20, 0]
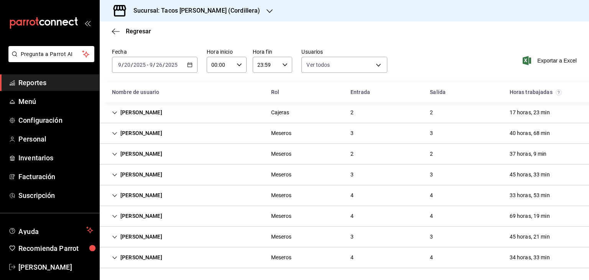
click at [267, 12] on icon "button" at bounding box center [270, 11] width 6 height 6
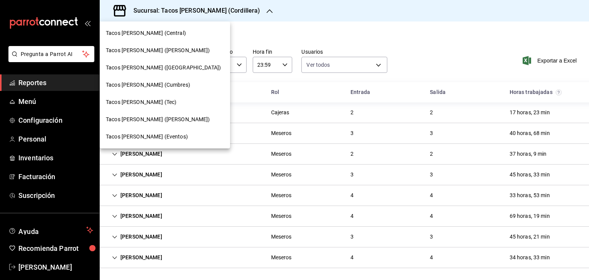
click at [161, 84] on span "Tacos [PERSON_NAME] (Cumbres)" at bounding box center [148, 85] width 84 height 8
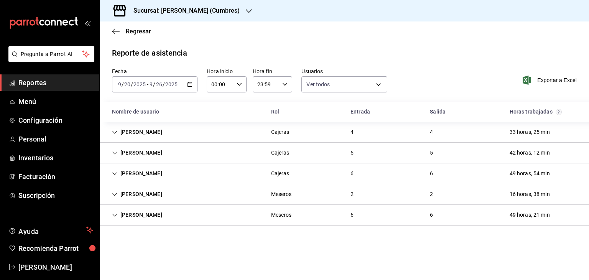
click at [249, 12] on icon "button" at bounding box center [249, 11] width 6 height 6
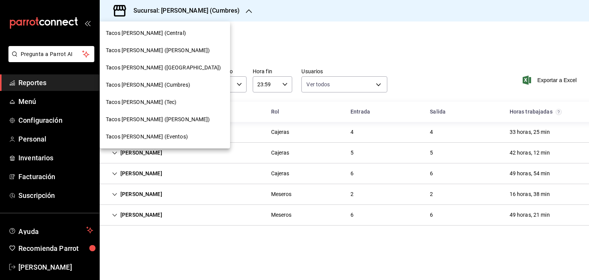
click at [158, 102] on span "Tacos [PERSON_NAME] (Tec)" at bounding box center [141, 102] width 71 height 8
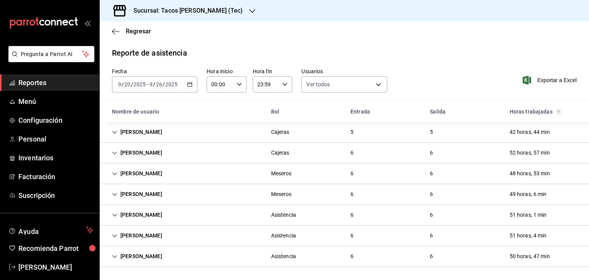
click at [224, 12] on div "Sucursal: Tacos [PERSON_NAME] (Tec)" at bounding box center [182, 10] width 153 height 21
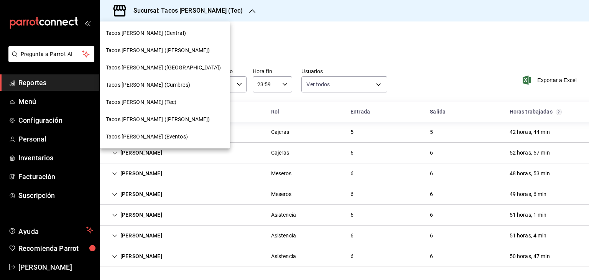
click at [166, 123] on span "Tacos [PERSON_NAME] ([PERSON_NAME])" at bounding box center [158, 119] width 104 height 8
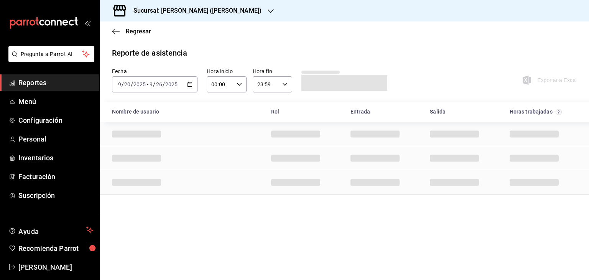
click at [316, 109] on div "Rol" at bounding box center [304, 112] width 79 height 14
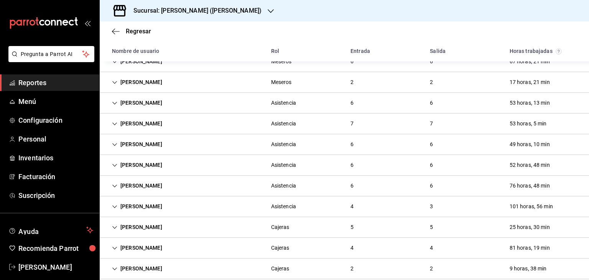
scroll to position [164, 0]
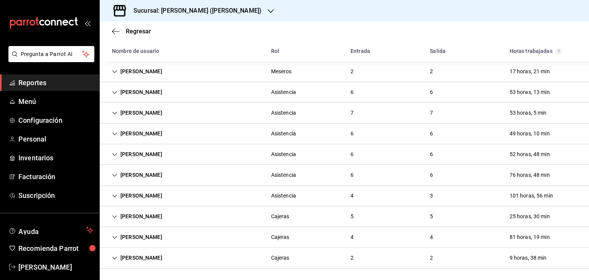
click at [112, 218] on div "Dora Gutierrez" at bounding box center [137, 216] width 63 height 14
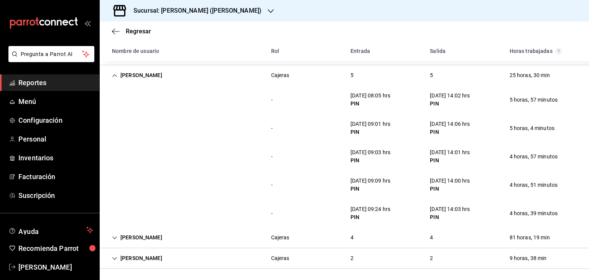
scroll to position [305, 0]
click at [268, 9] on icon "button" at bounding box center [271, 11] width 6 height 6
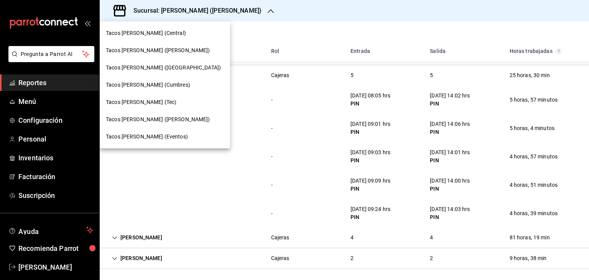
click at [167, 52] on span "Tacos [PERSON_NAME] ([PERSON_NAME])" at bounding box center [158, 50] width 104 height 8
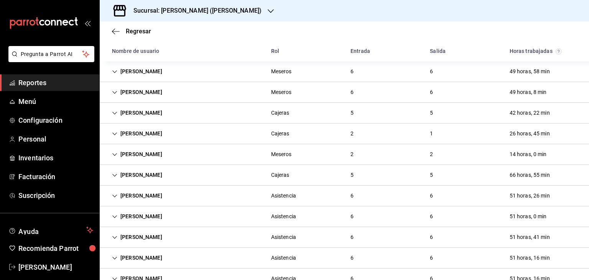
scroll to position [61, 0]
click at [114, 174] on icon "Cell" at bounding box center [114, 174] width 5 height 5
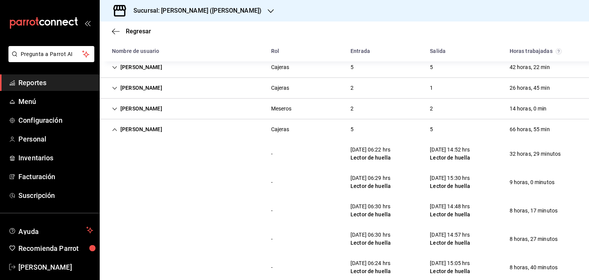
scroll to position [108, 0]
